Goal: Task Accomplishment & Management: Use online tool/utility

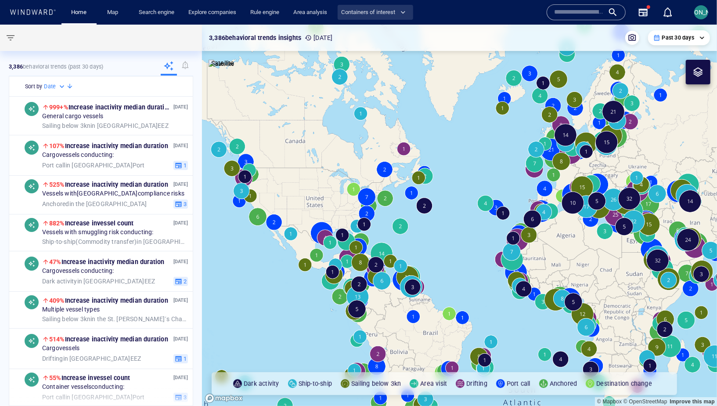
click at [366, 12] on span "Containers of interest" at bounding box center [373, 12] width 65 height 10
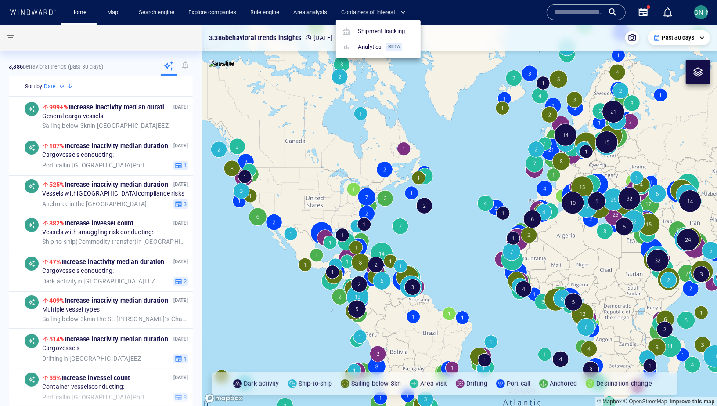
drag, startPoint x: 365, startPoint y: 29, endPoint x: 435, endPoint y: 15, distance: 72.1
click at [365, 29] on link "Shipment tracking" at bounding box center [374, 31] width 69 height 16
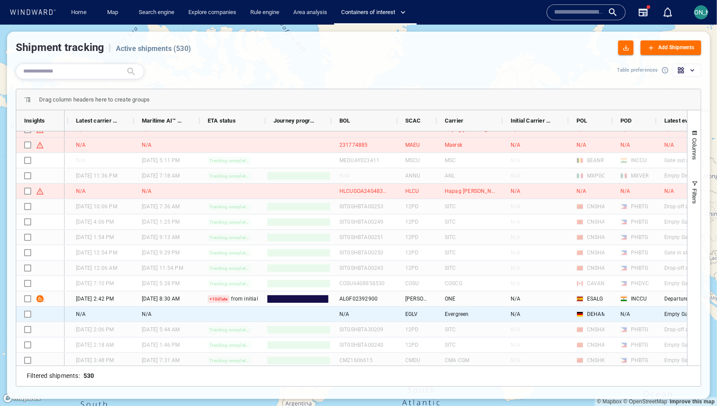
scroll to position [0, 160]
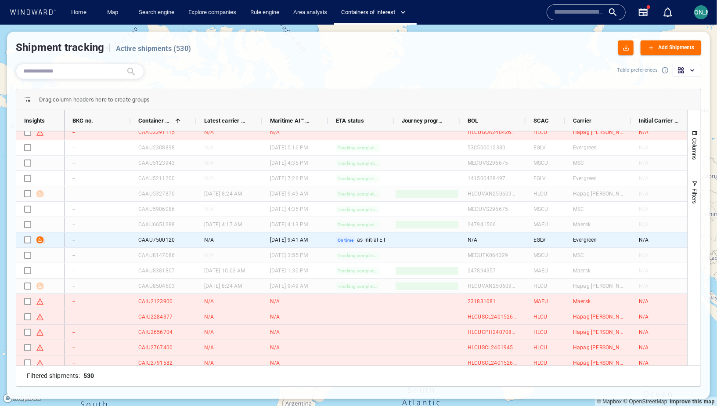
click at [39, 240] on span "Press SPACE to select this row." at bounding box center [39, 239] width 7 height 7
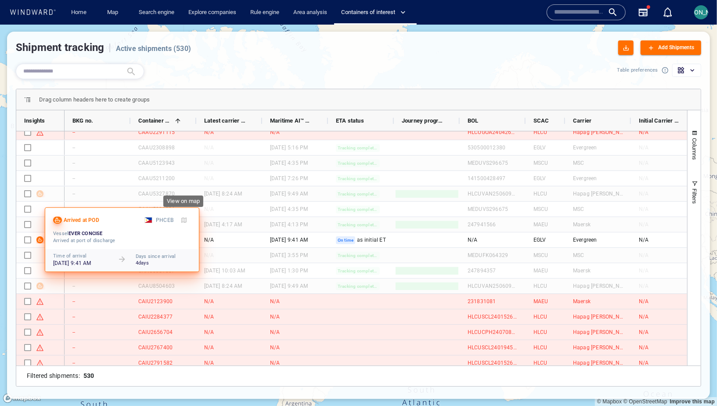
click at [184, 220] on span "button" at bounding box center [184, 220] width 7 height 7
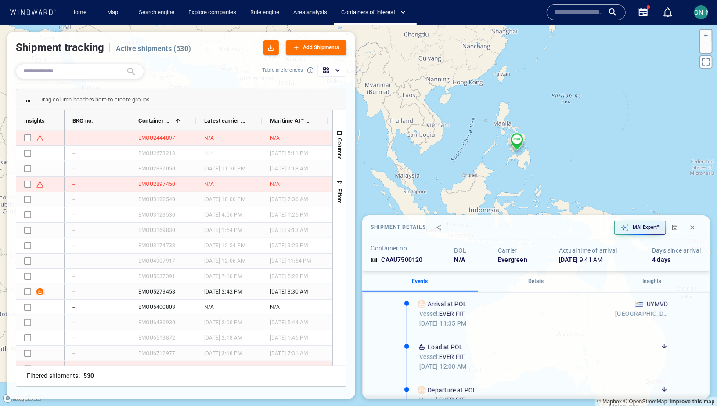
drag, startPoint x: 489, startPoint y: 145, endPoint x: 507, endPoint y: 111, distance: 38.5
click at [507, 111] on canvas "Map" at bounding box center [358, 215] width 717 height 381
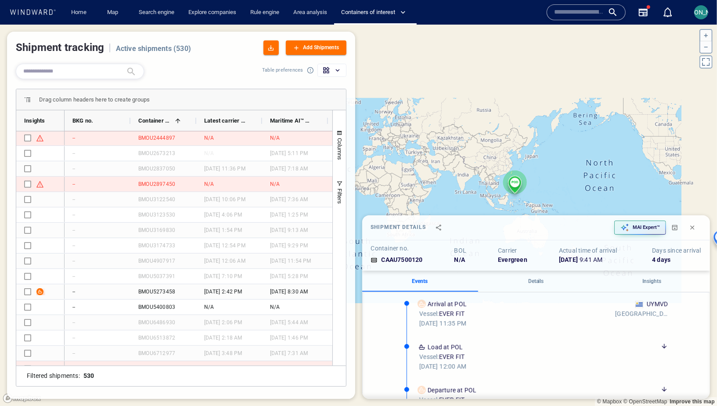
drag, startPoint x: 495, startPoint y: 163, endPoint x: 561, endPoint y: 64, distance: 119.7
click at [561, 64] on canvas "Map" at bounding box center [358, 215] width 717 height 381
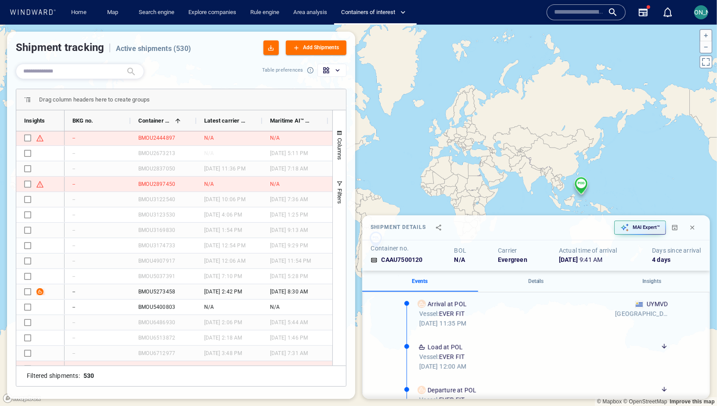
drag, startPoint x: 527, startPoint y: 185, endPoint x: 526, endPoint y: 130, distance: 54.9
click at [526, 130] on canvas "Map" at bounding box center [358, 215] width 717 height 381
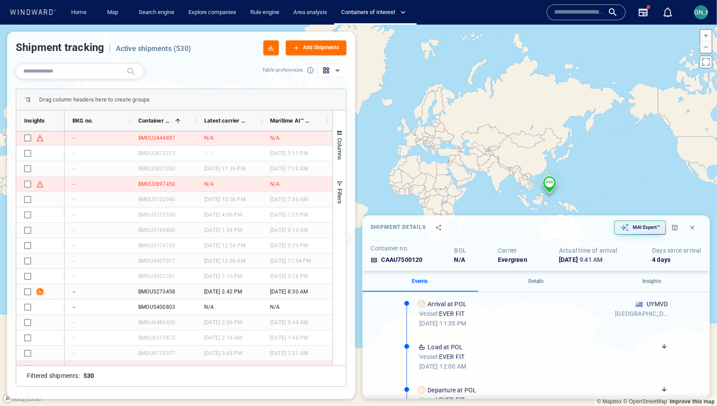
drag, startPoint x: 529, startPoint y: 168, endPoint x: 424, endPoint y: 125, distance: 112.9
click at [424, 125] on canvas "Map" at bounding box center [358, 215] width 717 height 381
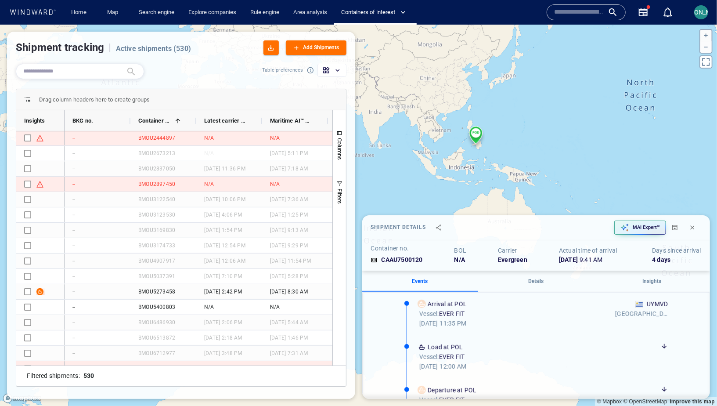
drag, startPoint x: 434, startPoint y: 177, endPoint x: 373, endPoint y: 85, distance: 110.5
click at [373, 85] on canvas "Map" at bounding box center [358, 215] width 717 height 381
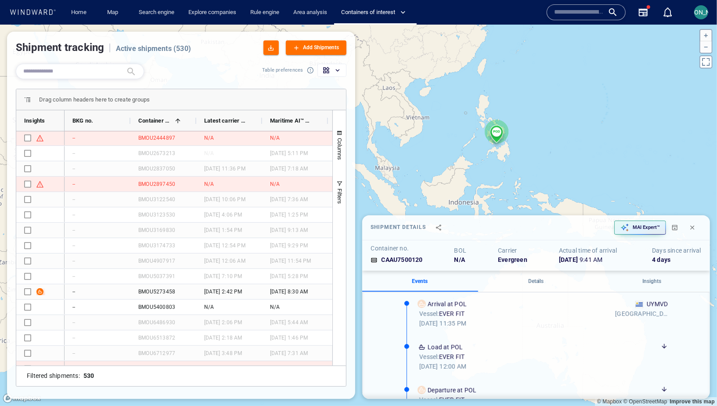
drag, startPoint x: 439, startPoint y: 106, endPoint x: 416, endPoint y: 106, distance: 23.3
click at [415, 106] on canvas "Map" at bounding box center [358, 215] width 717 height 381
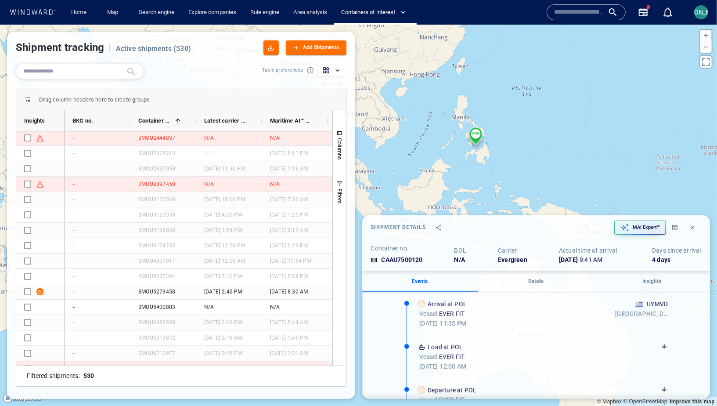
click at [472, 130] on canvas "Map" at bounding box center [358, 215] width 717 height 381
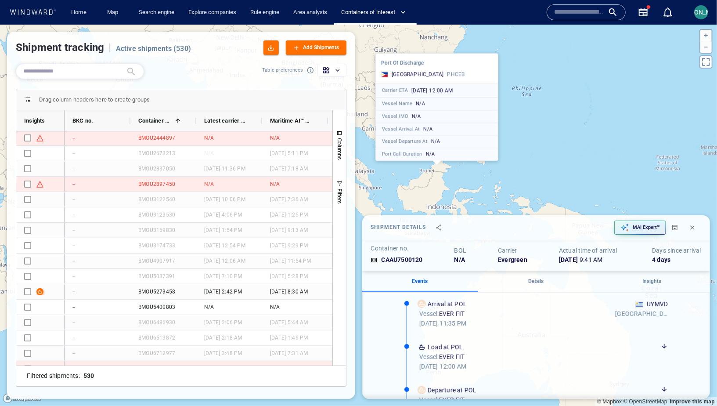
drag, startPoint x: 434, startPoint y: 149, endPoint x: 395, endPoint y: 184, distance: 52.0
click at [395, 184] on canvas "Map" at bounding box center [358, 215] width 717 height 381
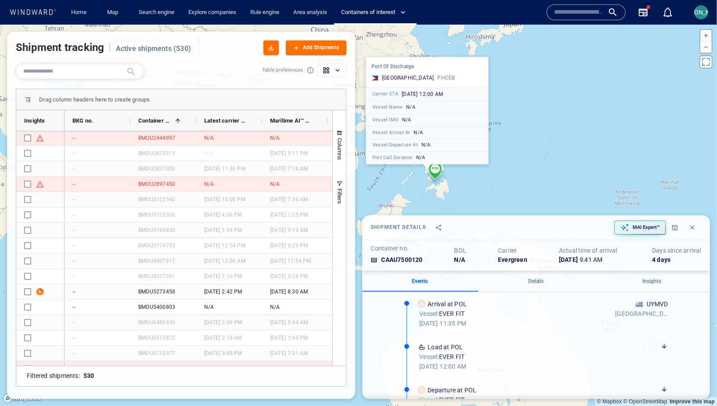
drag, startPoint x: 492, startPoint y: 183, endPoint x: 482, endPoint y: 188, distance: 11.6
click at [482, 188] on canvas "Map" at bounding box center [358, 215] width 717 height 381
